Goal: Find specific page/section: Find specific page/section

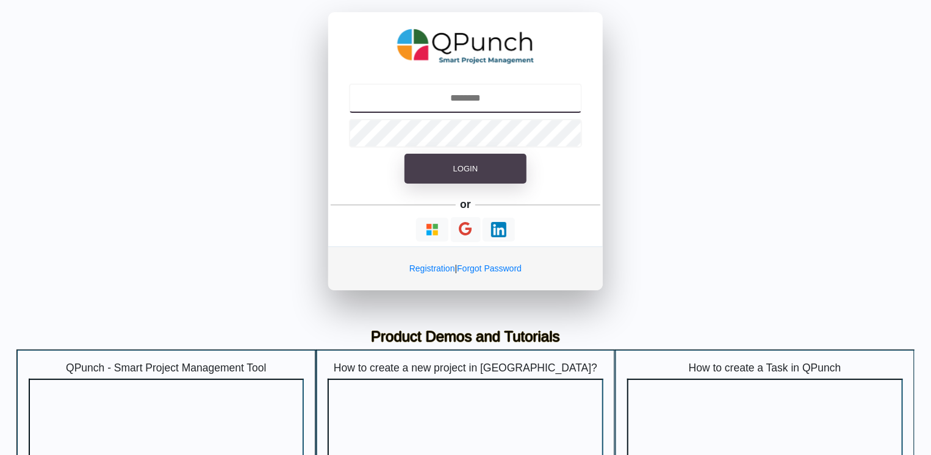
type input "**********"
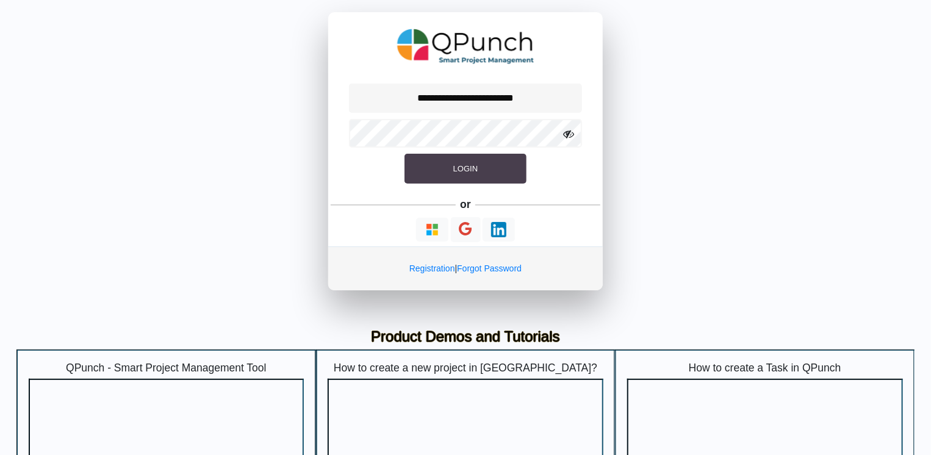
click at [442, 170] on button "Login" at bounding box center [465, 169] width 122 height 30
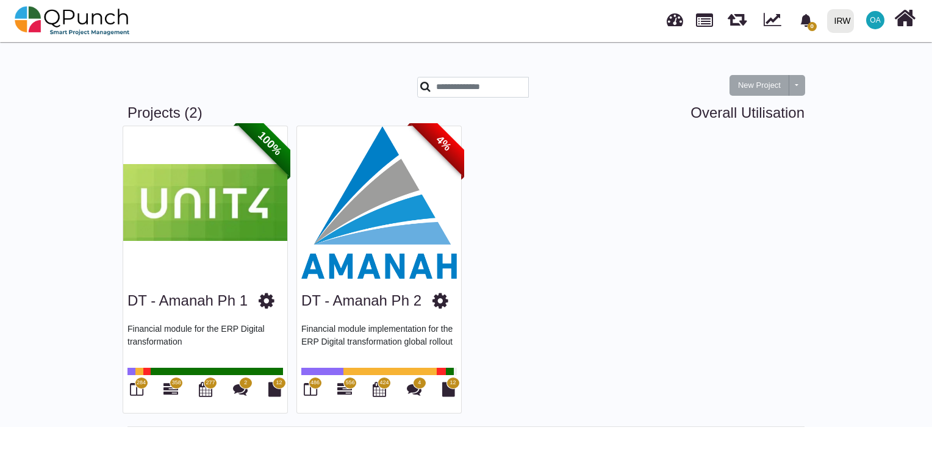
click at [363, 193] on img at bounding box center [379, 202] width 164 height 152
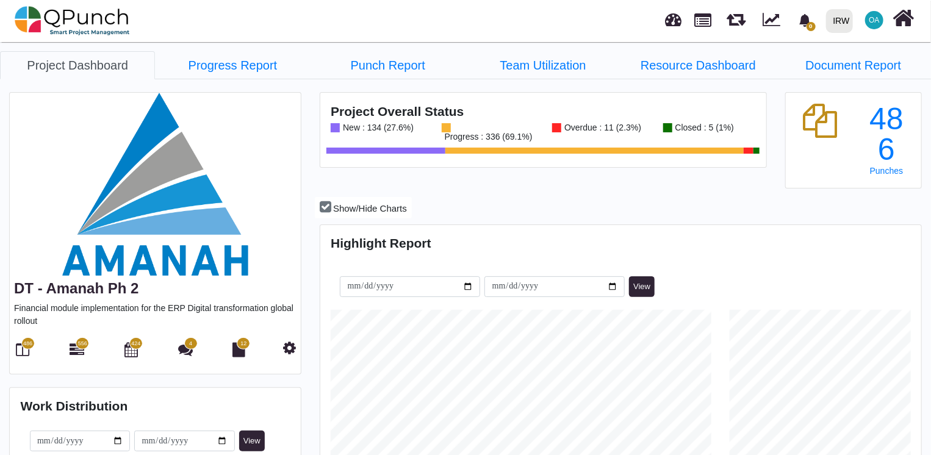
scroll to position [263, 598]
click at [75, 348] on icon at bounding box center [77, 349] width 15 height 15
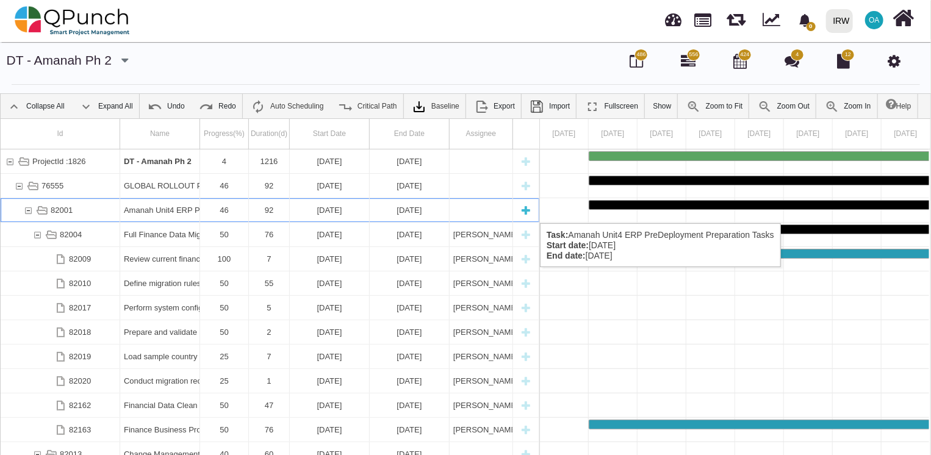
click at [21, 211] on div "82001" at bounding box center [17, 210] width 9 height 24
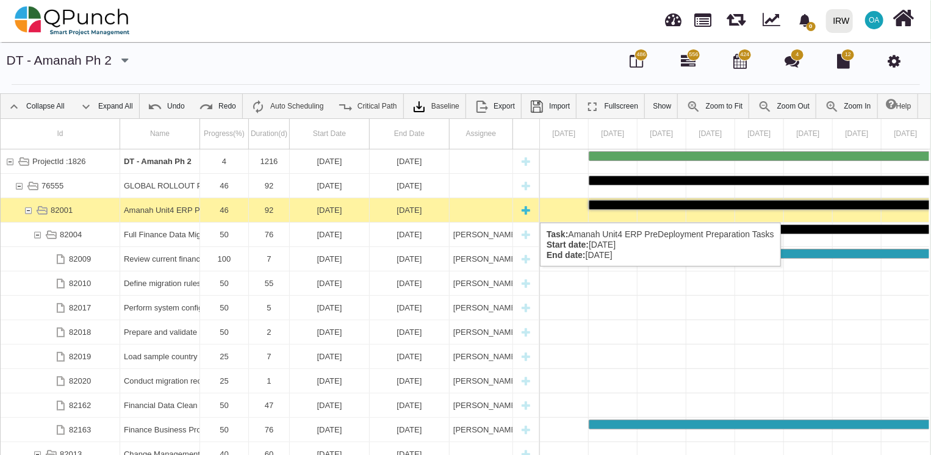
click at [32, 210] on div "82001" at bounding box center [28, 210] width 11 height 24
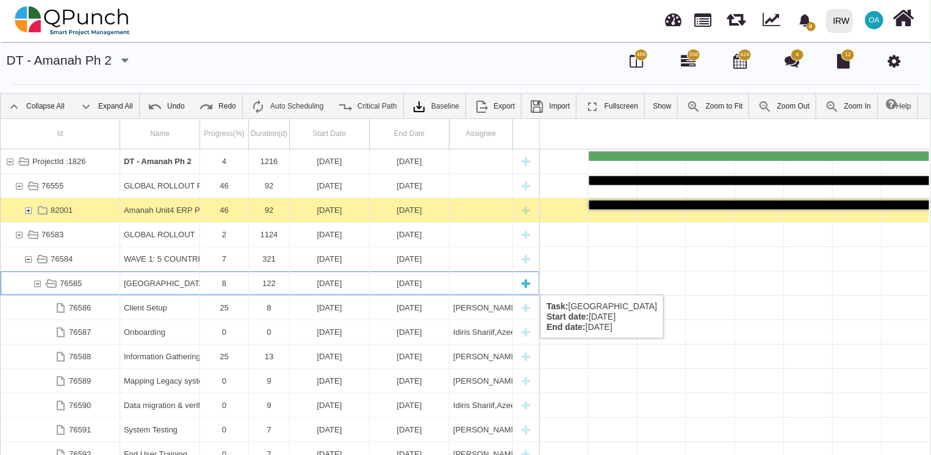
scroll to position [0, 4477]
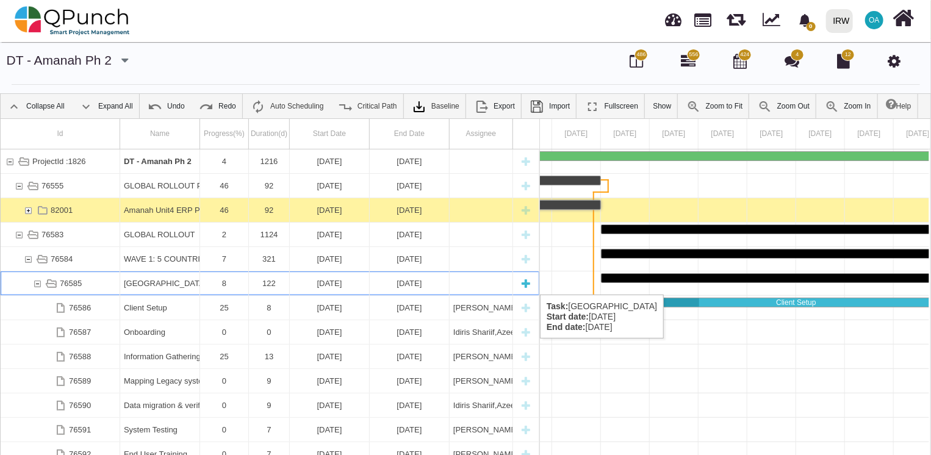
click at [34, 282] on div "76585" at bounding box center [37, 283] width 11 height 24
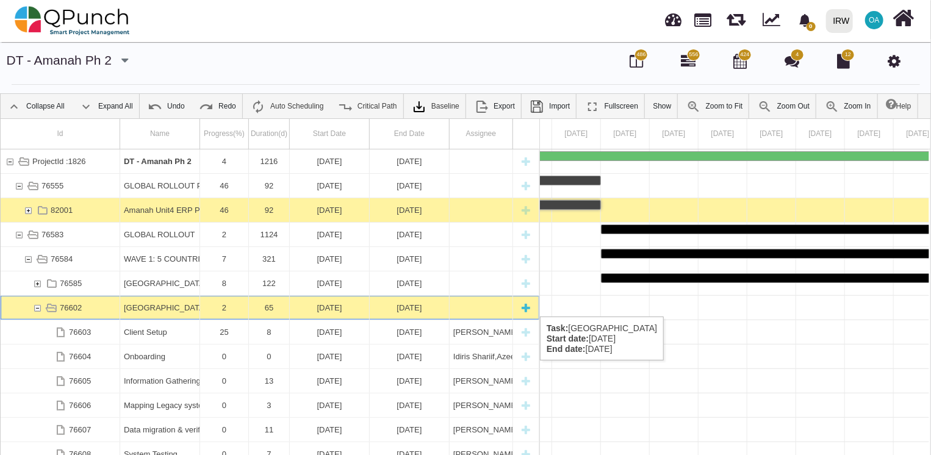
scroll to position [0, 7794]
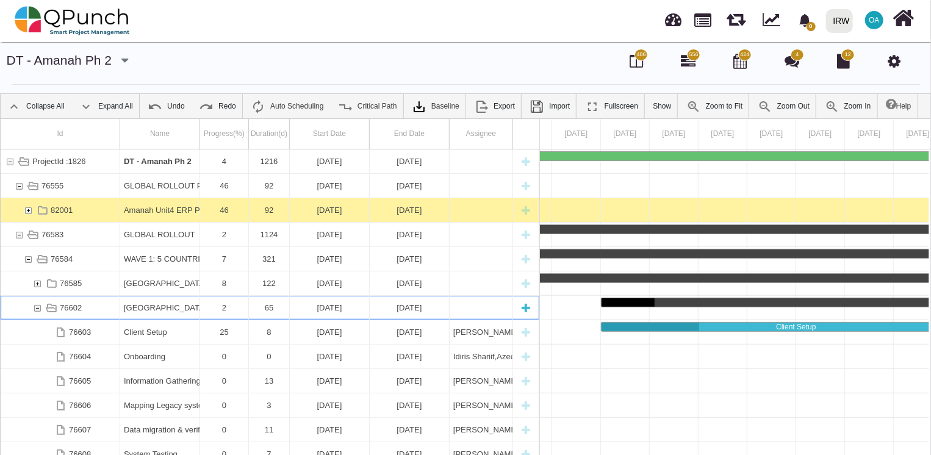
click at [34, 304] on div "76602" at bounding box center [37, 308] width 11 height 24
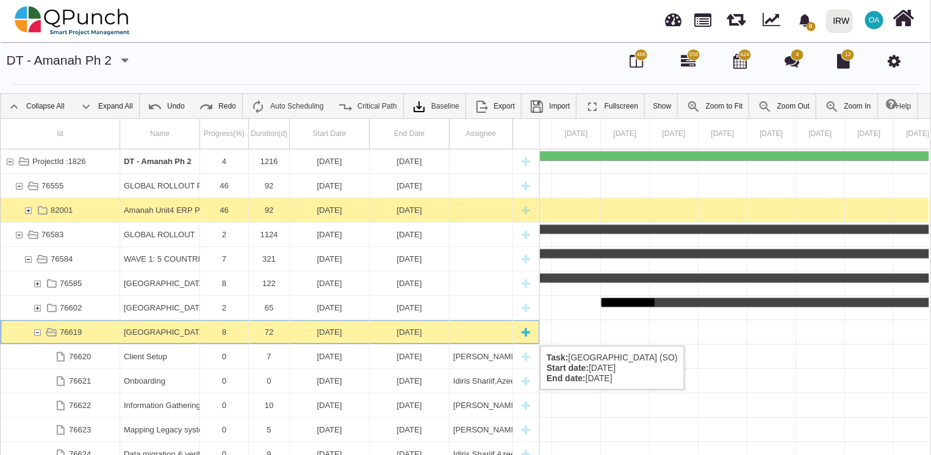
scroll to position [0, 10916]
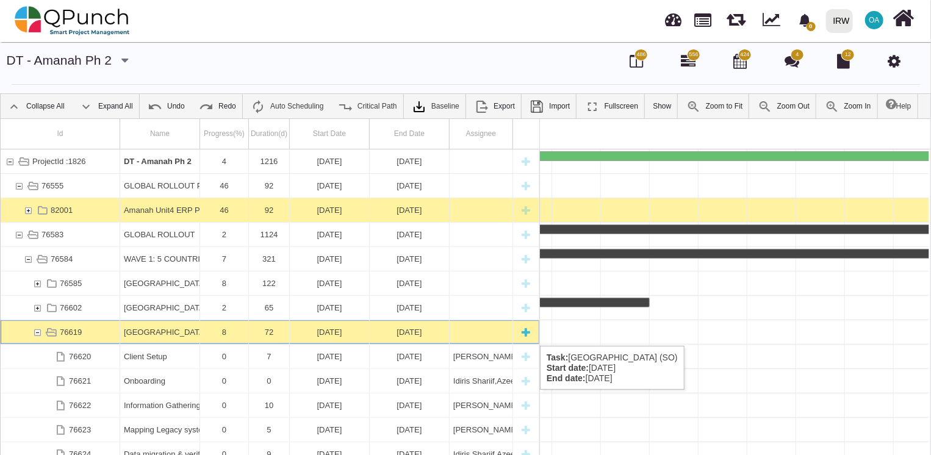
click at [30, 334] on div "76619" at bounding box center [27, 332] width 9 height 24
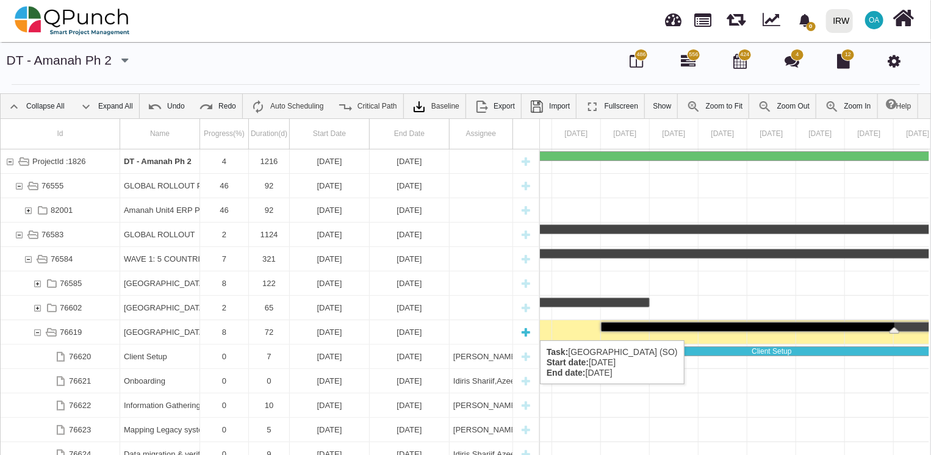
click at [38, 328] on div "76619" at bounding box center [37, 332] width 11 height 24
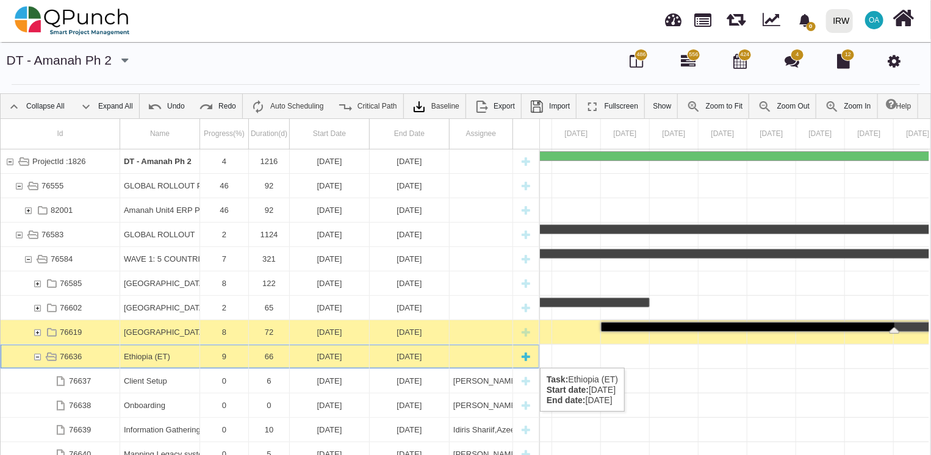
scroll to position [0, 13746]
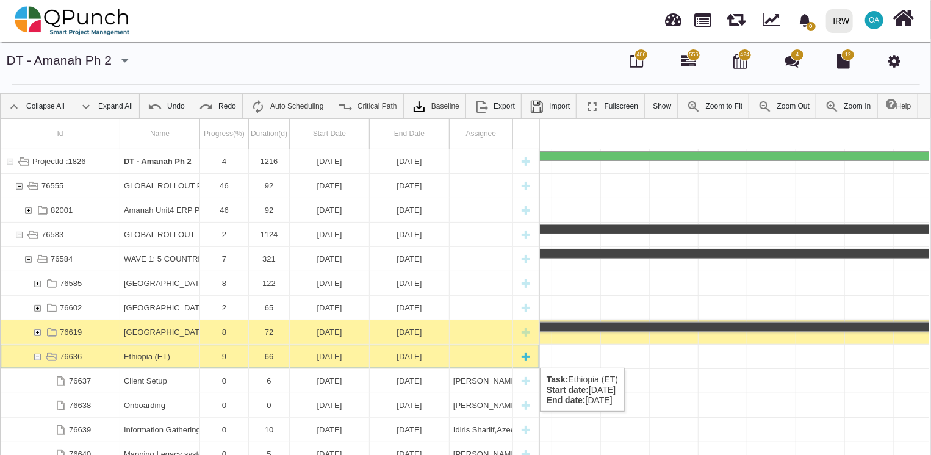
click at [37, 356] on div "76636" at bounding box center [37, 357] width 11 height 24
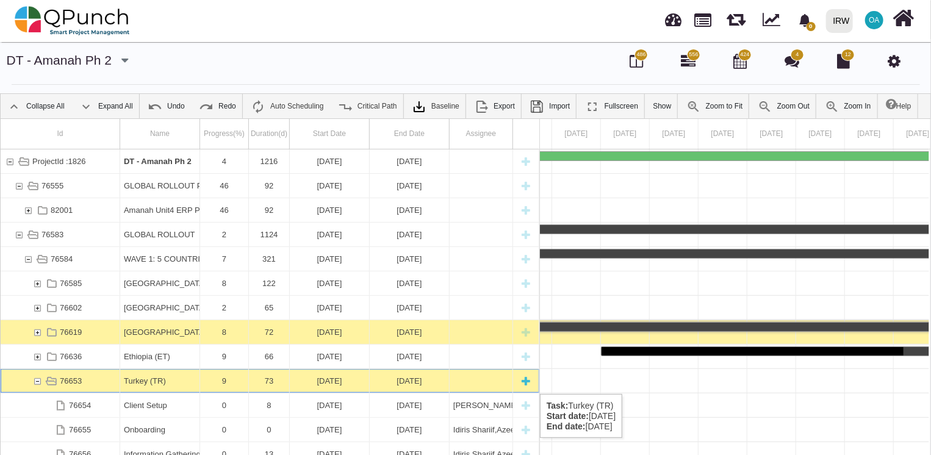
scroll to position [0, 16576]
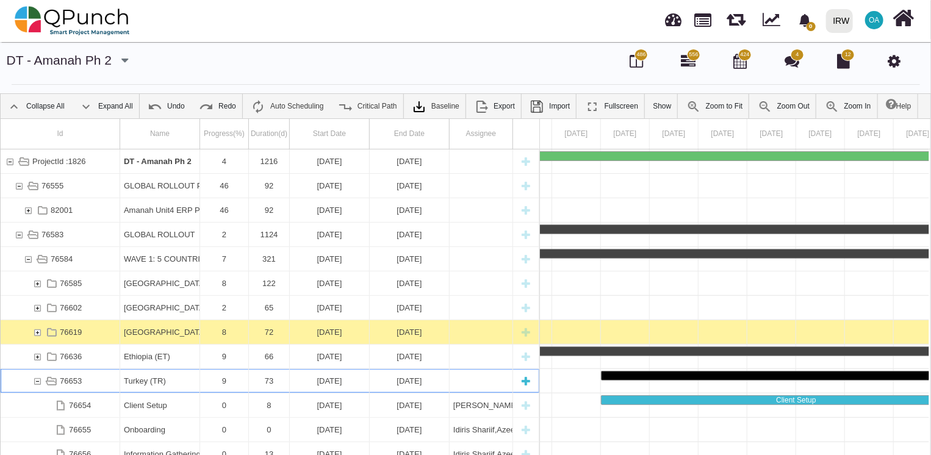
click at [36, 382] on div "76653" at bounding box center [37, 381] width 11 height 24
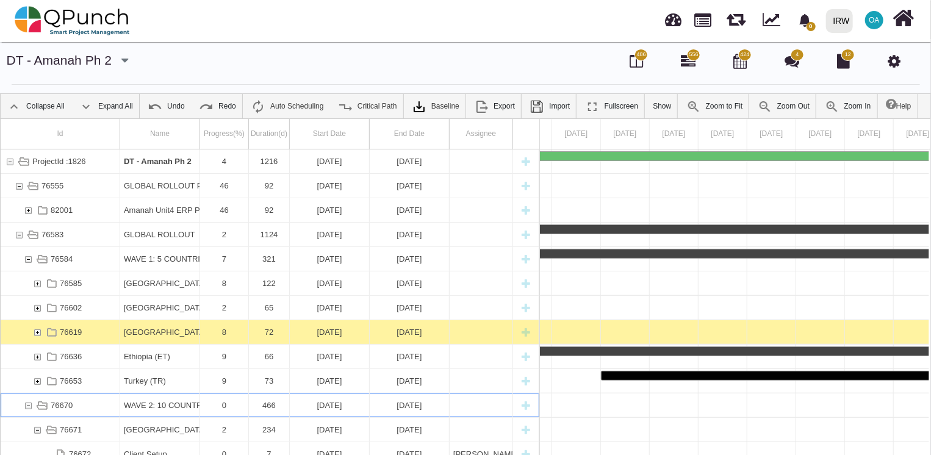
scroll to position [0, 20138]
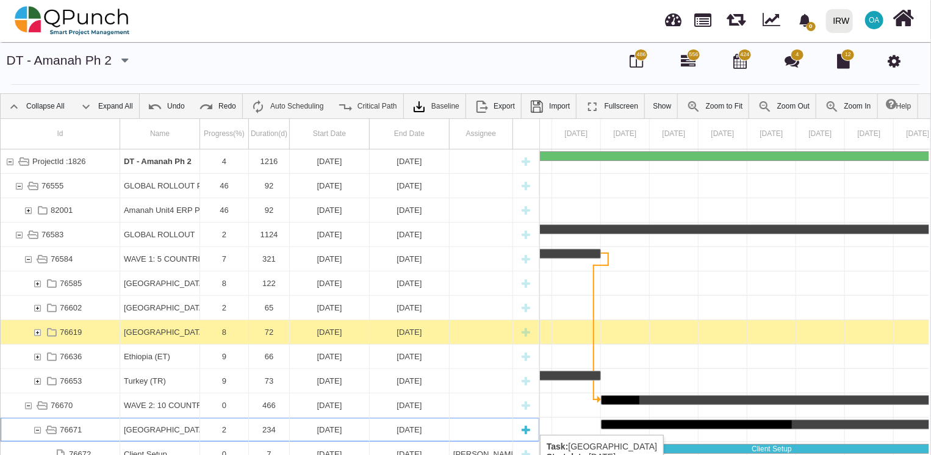
click at [34, 431] on div "76671" at bounding box center [37, 430] width 11 height 24
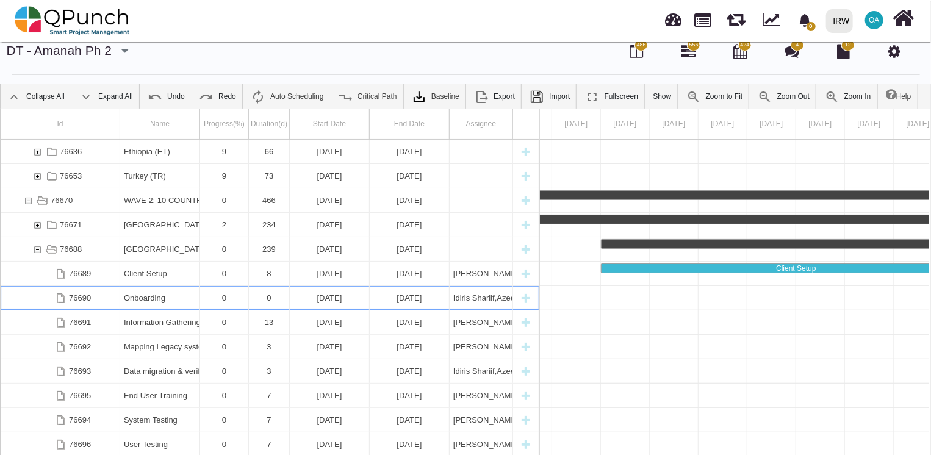
scroll to position [0, 21601]
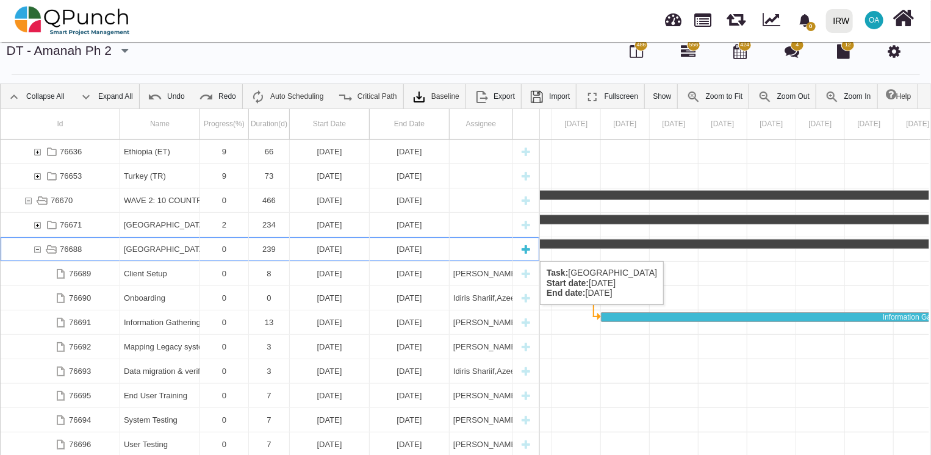
click at [38, 248] on div "76688" at bounding box center [37, 249] width 11 height 24
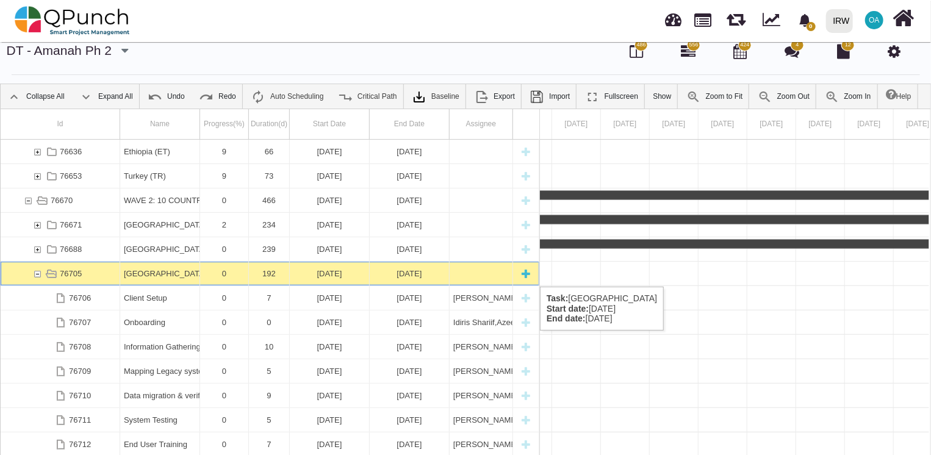
scroll to position [0, 24236]
click at [34, 274] on div "76705" at bounding box center [37, 274] width 11 height 24
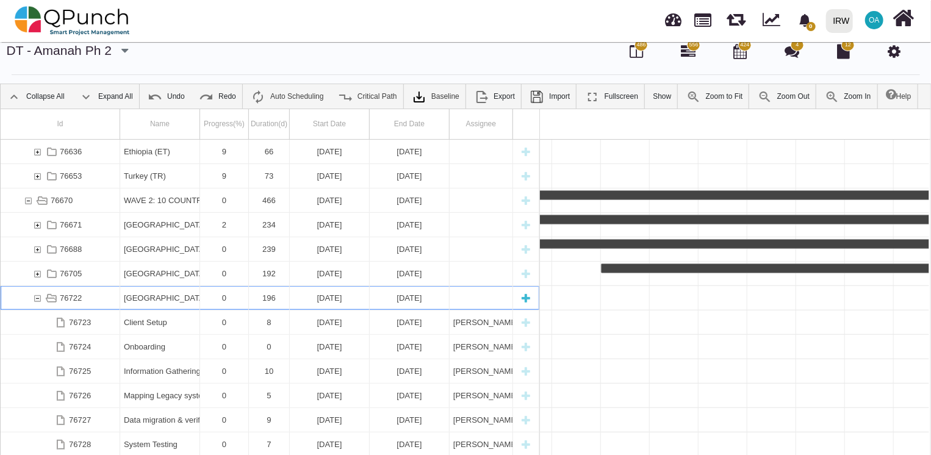
scroll to position [0, 25749]
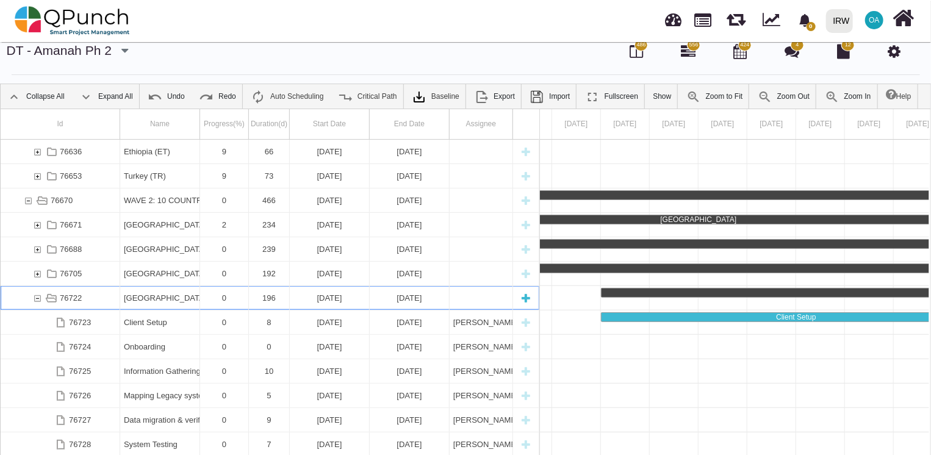
click at [32, 298] on div "76722" at bounding box center [37, 298] width 11 height 24
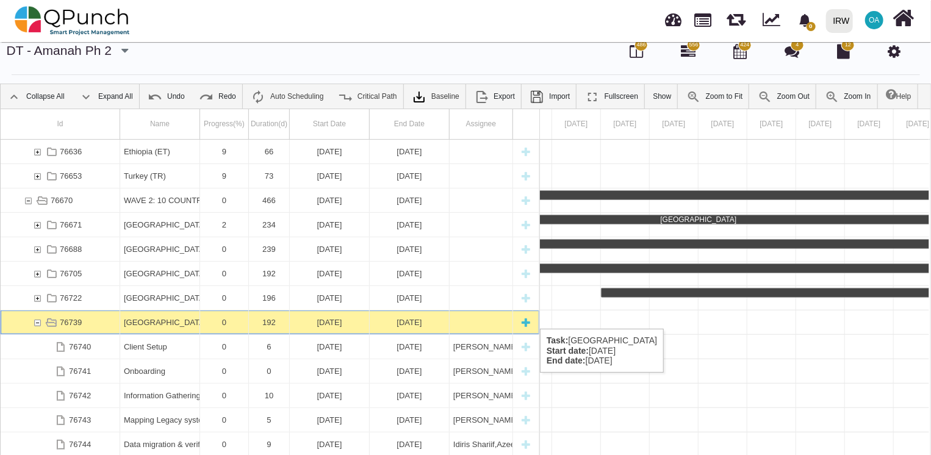
scroll to position [0, 27212]
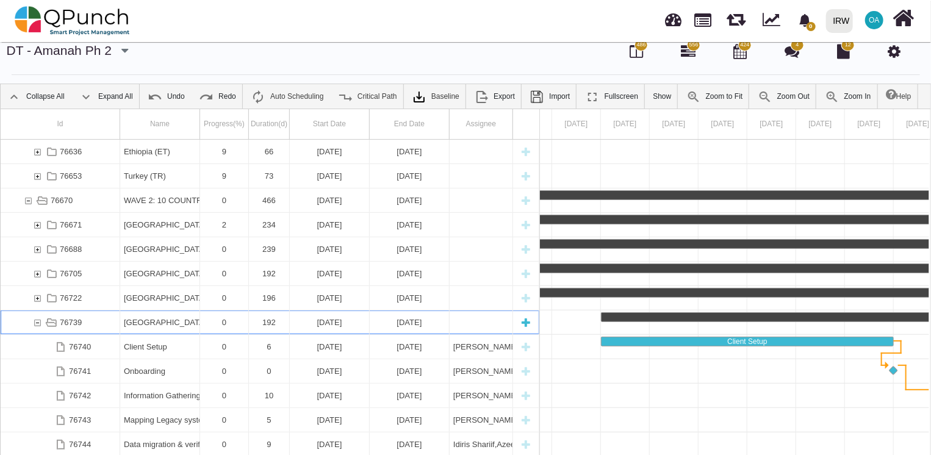
click at [32, 316] on div "76739" at bounding box center [37, 322] width 11 height 24
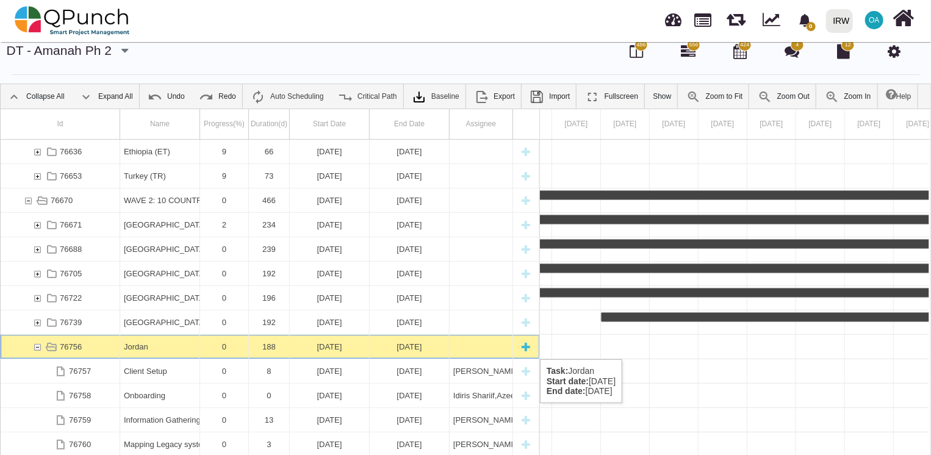
scroll to position [0, 28822]
click at [32, 346] on div "76756" at bounding box center [37, 347] width 11 height 24
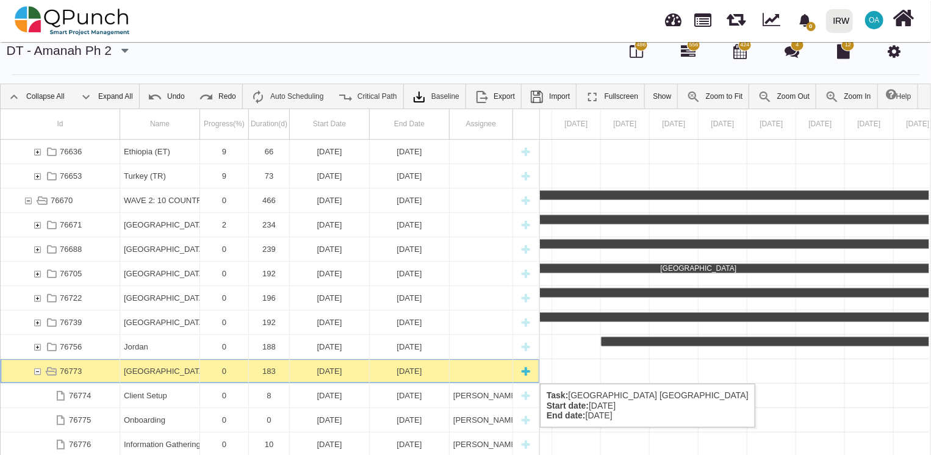
scroll to position [0, 0]
click at [34, 371] on div "76773" at bounding box center [37, 371] width 11 height 24
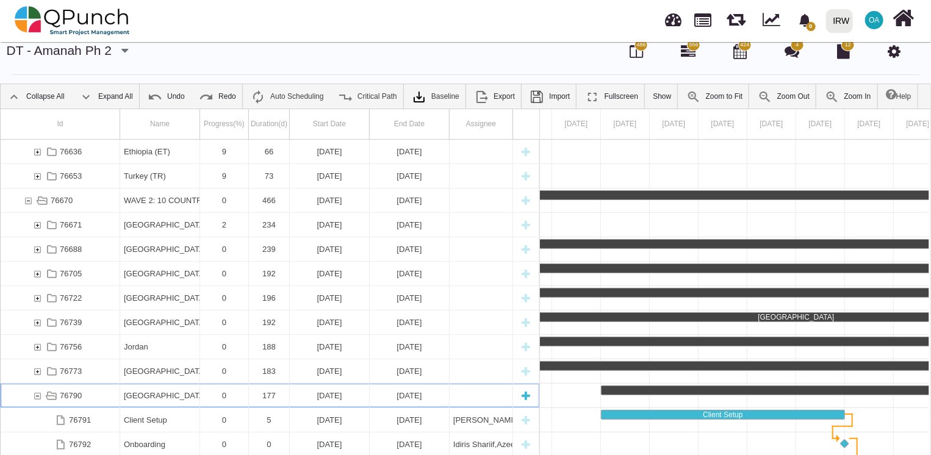
click at [34, 393] on div "76790" at bounding box center [37, 396] width 11 height 24
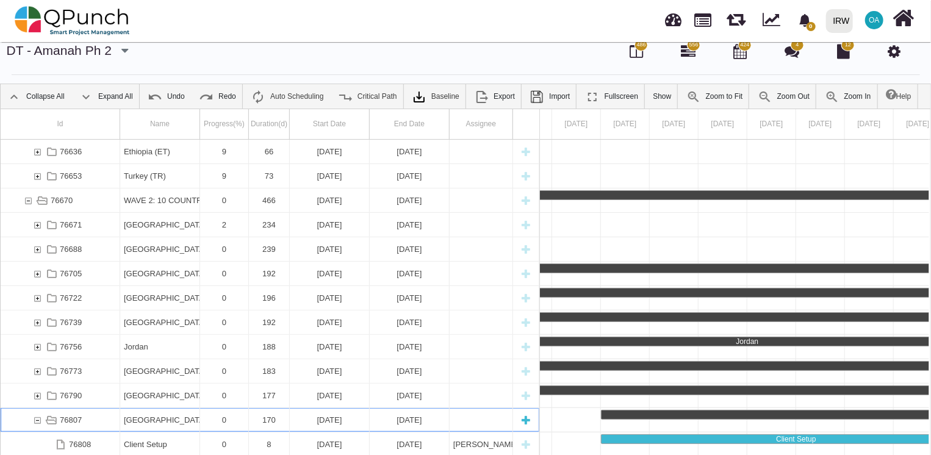
click at [35, 420] on div "76807" at bounding box center [37, 420] width 11 height 24
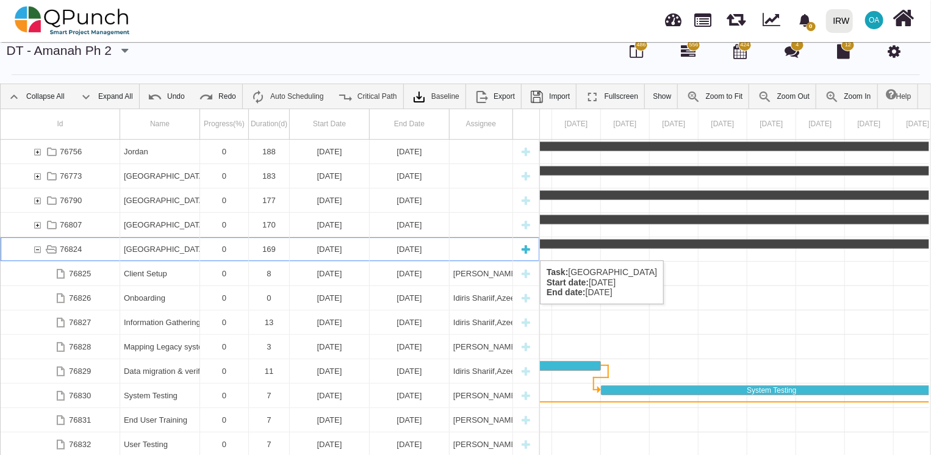
click at [36, 248] on div "76824" at bounding box center [37, 249] width 11 height 24
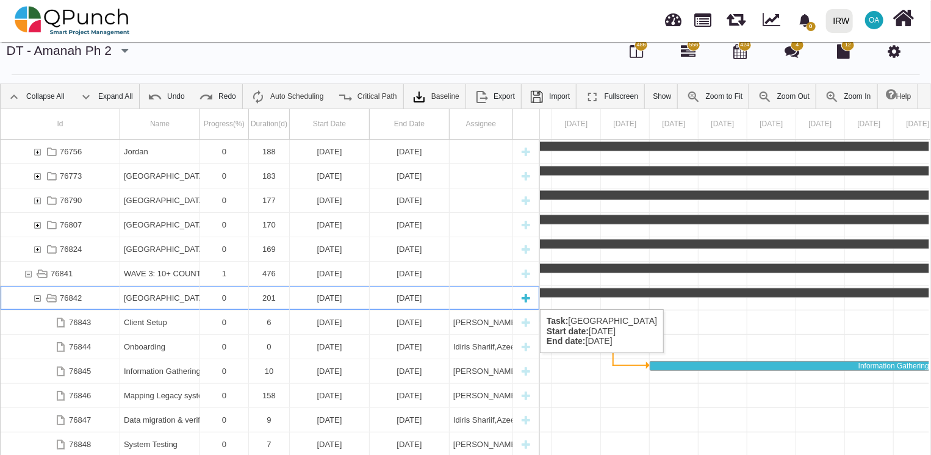
click at [35, 296] on div "76842" at bounding box center [37, 298] width 11 height 24
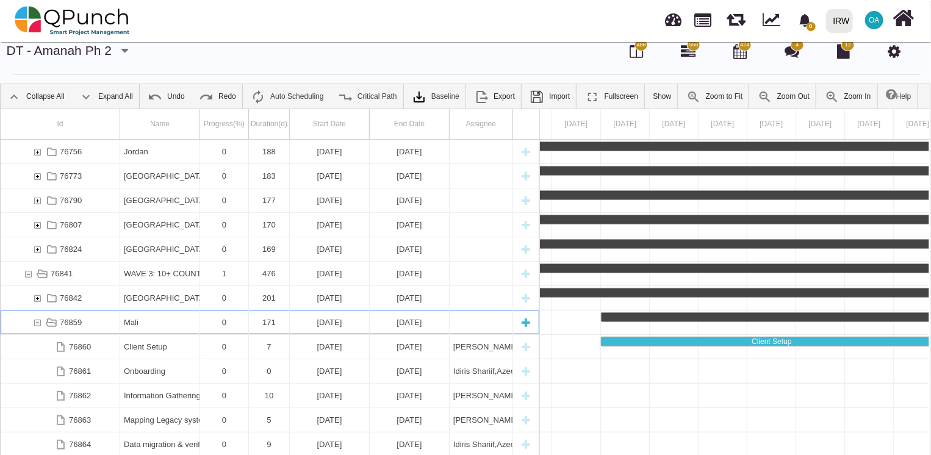
click at [35, 323] on div "76859" at bounding box center [37, 322] width 11 height 24
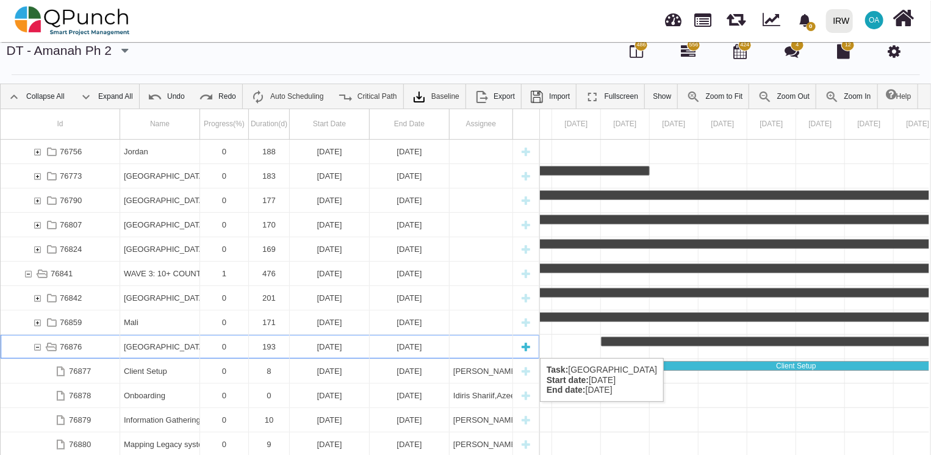
click at [35, 345] on div "76876" at bounding box center [37, 347] width 11 height 24
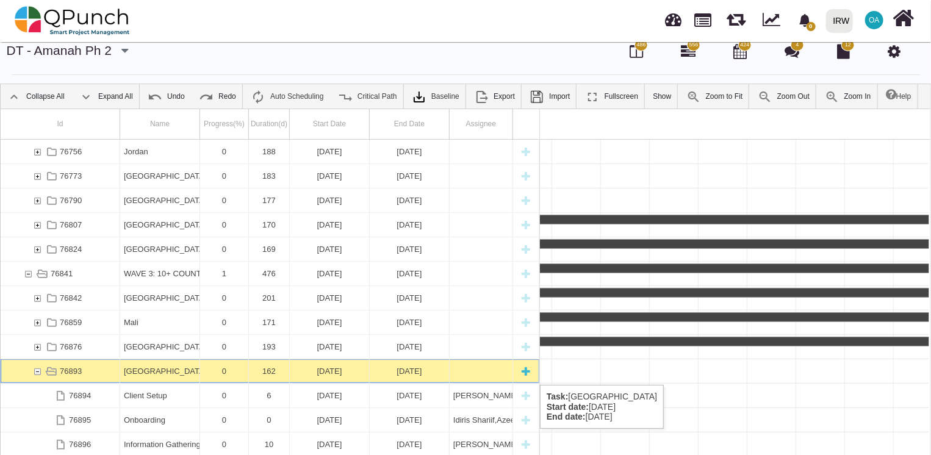
click at [35, 372] on div "76893" at bounding box center [37, 371] width 11 height 24
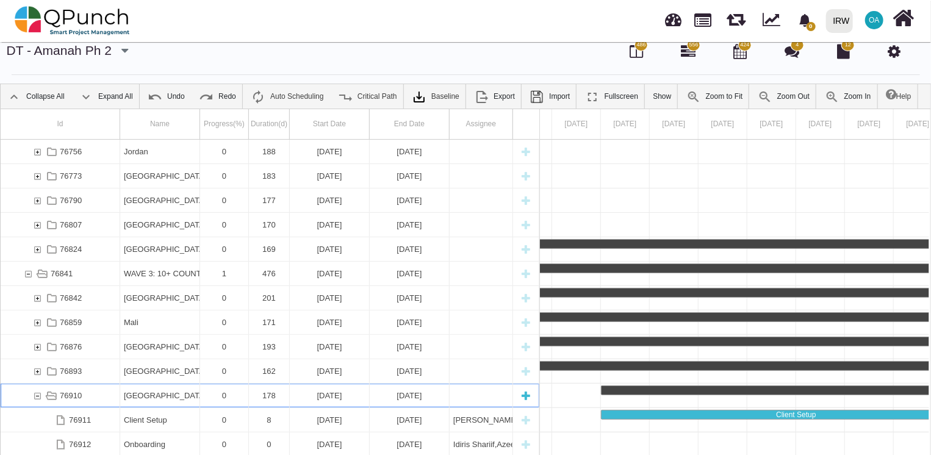
click at [37, 396] on div "76910" at bounding box center [37, 396] width 11 height 24
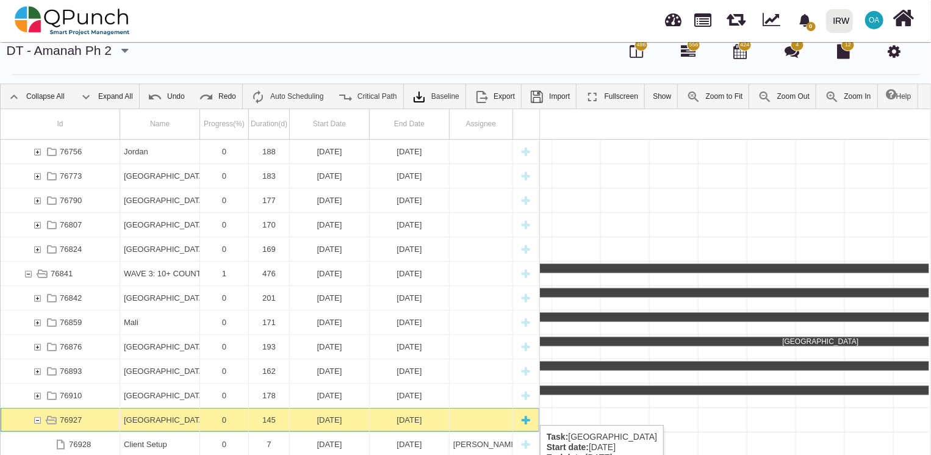
click at [37, 423] on div "76927" at bounding box center [37, 420] width 11 height 24
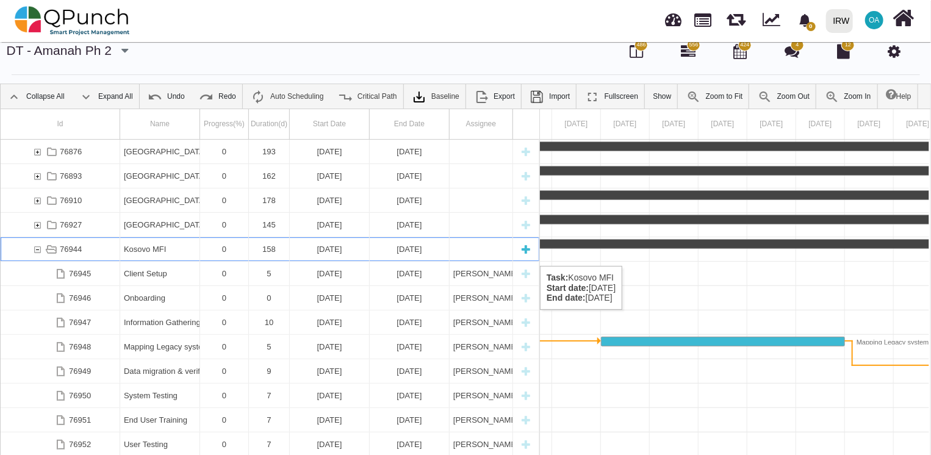
click at [32, 253] on div "76944" at bounding box center [37, 249] width 11 height 24
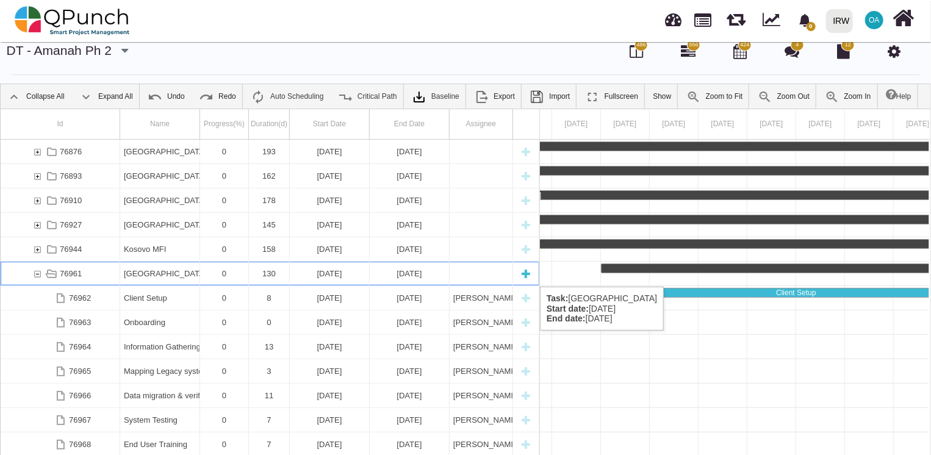
click at [35, 274] on div "76961" at bounding box center [37, 274] width 11 height 24
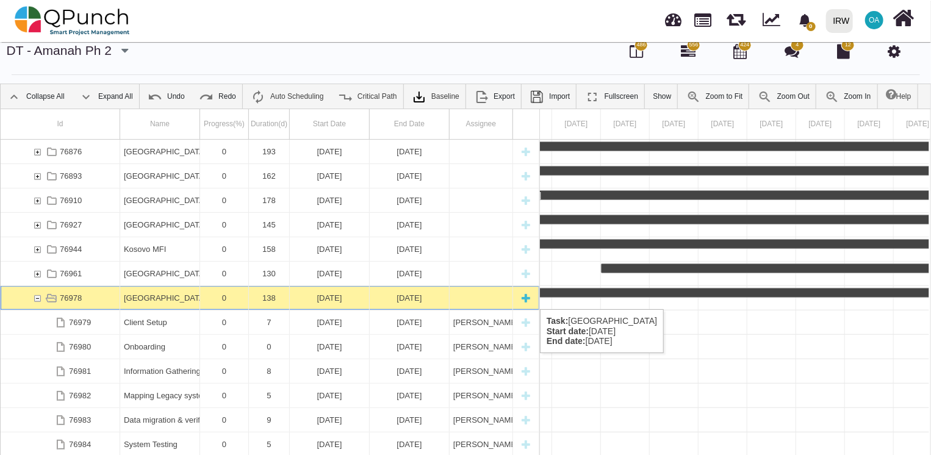
click at [37, 296] on div "76978" at bounding box center [37, 298] width 11 height 24
